Goal: Information Seeking & Learning: Learn about a topic

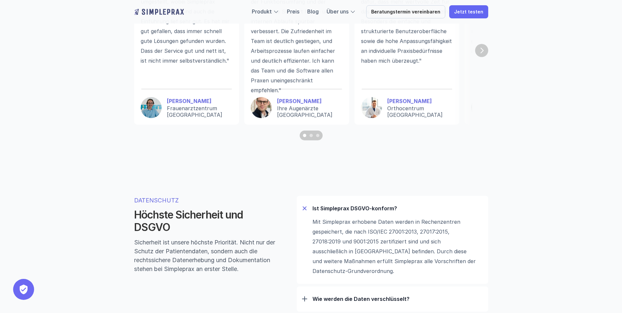
scroll to position [1805, 0]
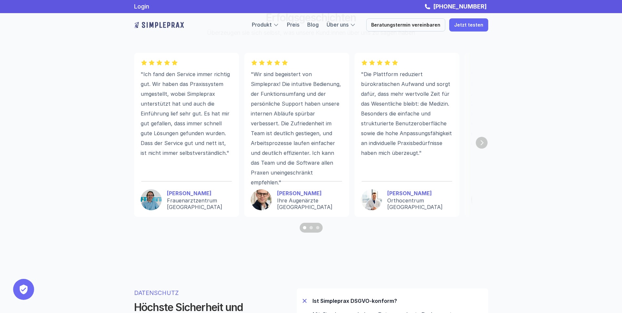
click at [483, 149] on img "Next" at bounding box center [482, 143] width 12 height 12
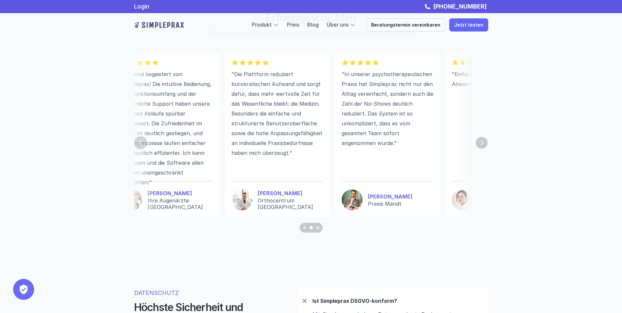
click at [483, 149] on img "Next" at bounding box center [482, 143] width 12 height 12
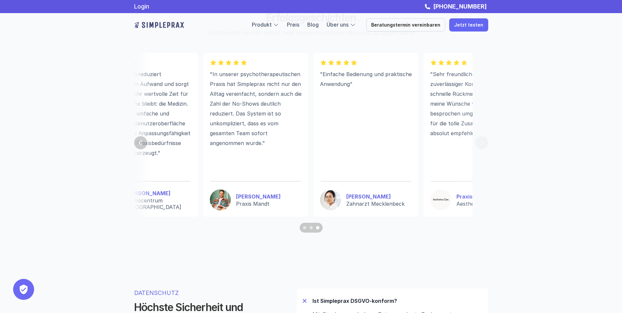
click at [483, 150] on section ""Ich fand den Service immer richtig gut. Wir haben das Praxissystem umgestellt,…" at bounding box center [311, 143] width 354 height 180
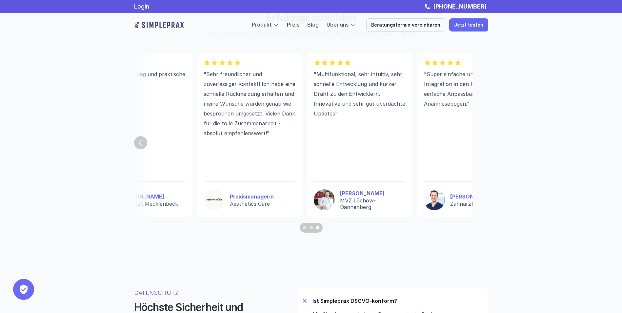
scroll to position [0, 538]
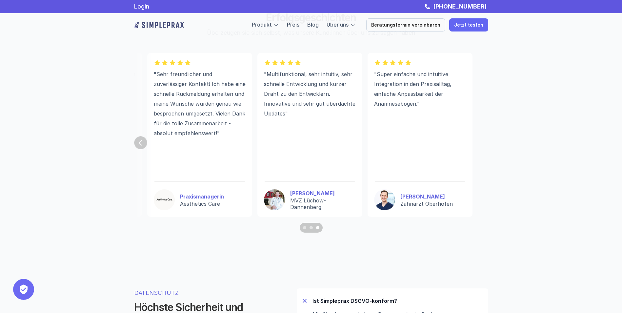
click at [136, 141] on img "Previous" at bounding box center [140, 142] width 13 height 13
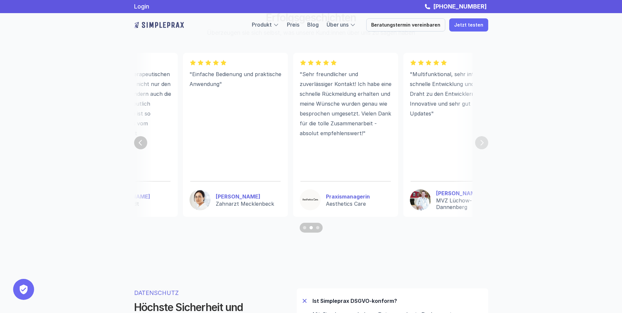
click at [136, 141] on img "Previous" at bounding box center [140, 142] width 13 height 13
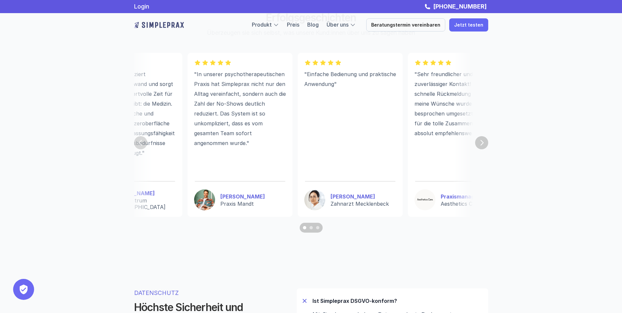
click at [136, 141] on section ""Ich fand den Service immer richtig gut. Wir haben das Praxissystem umgestellt,…" at bounding box center [311, 143] width 354 height 180
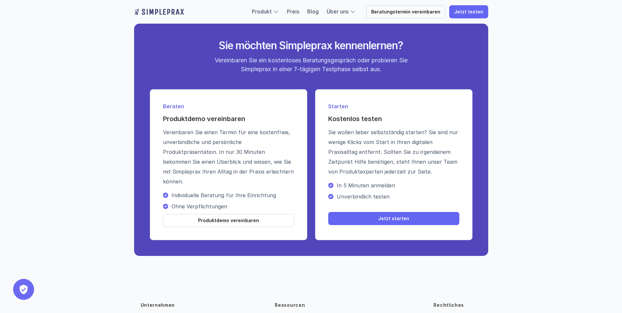
scroll to position [2349, 0]
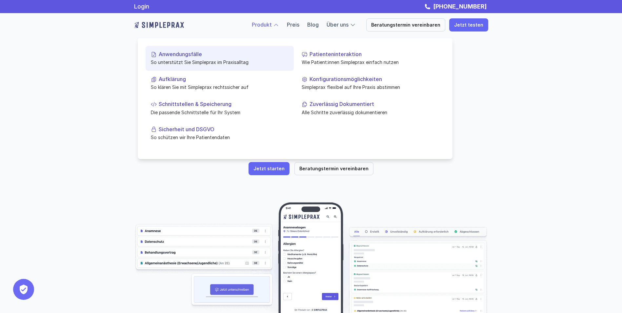
click at [183, 67] on link "Anwendungsfälle So unterstützt Sie Simpleprax im Praxisalltag" at bounding box center [220, 58] width 148 height 25
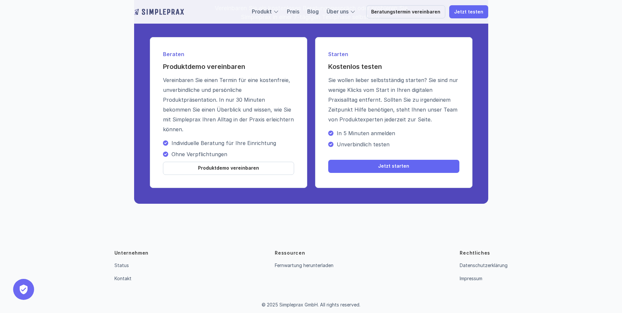
scroll to position [1028, 0]
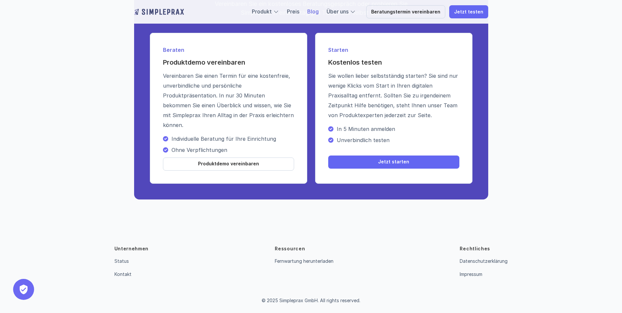
click at [319, 10] on link "Blog" at bounding box center [312, 11] width 11 height 7
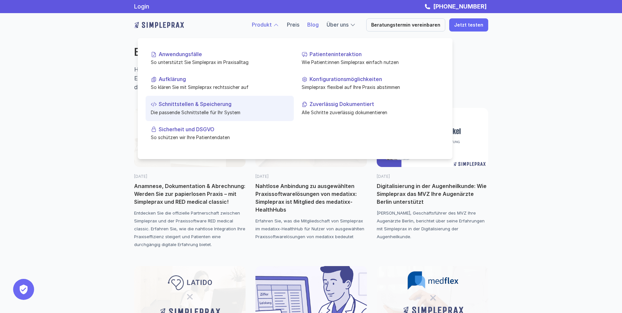
click at [203, 107] on p "Schnittstellen & Speicherung" at bounding box center [224, 104] width 130 height 6
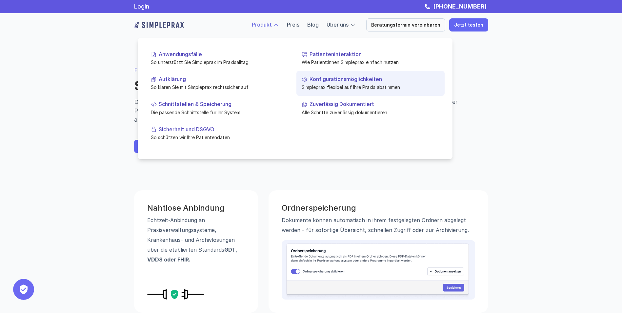
click at [343, 89] on p "Simpleprax flexibel auf Ihre Praxis abstimmen" at bounding box center [371, 87] width 138 height 7
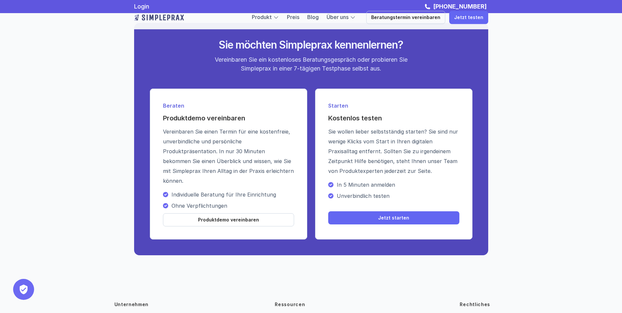
scroll to position [1289, 0]
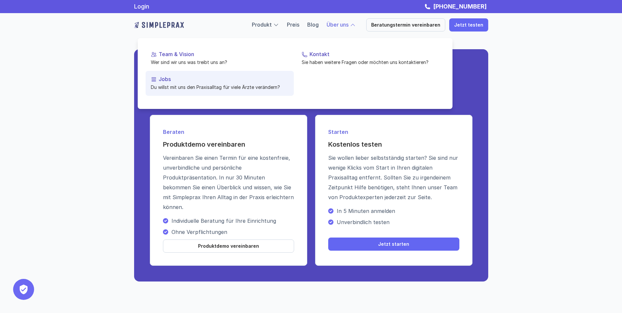
click at [179, 92] on link "Jobs Du willst mit uns den Praxisalltag für viele Ärzte verändern?" at bounding box center [220, 83] width 148 height 25
